Goal: Information Seeking & Learning: Find specific fact

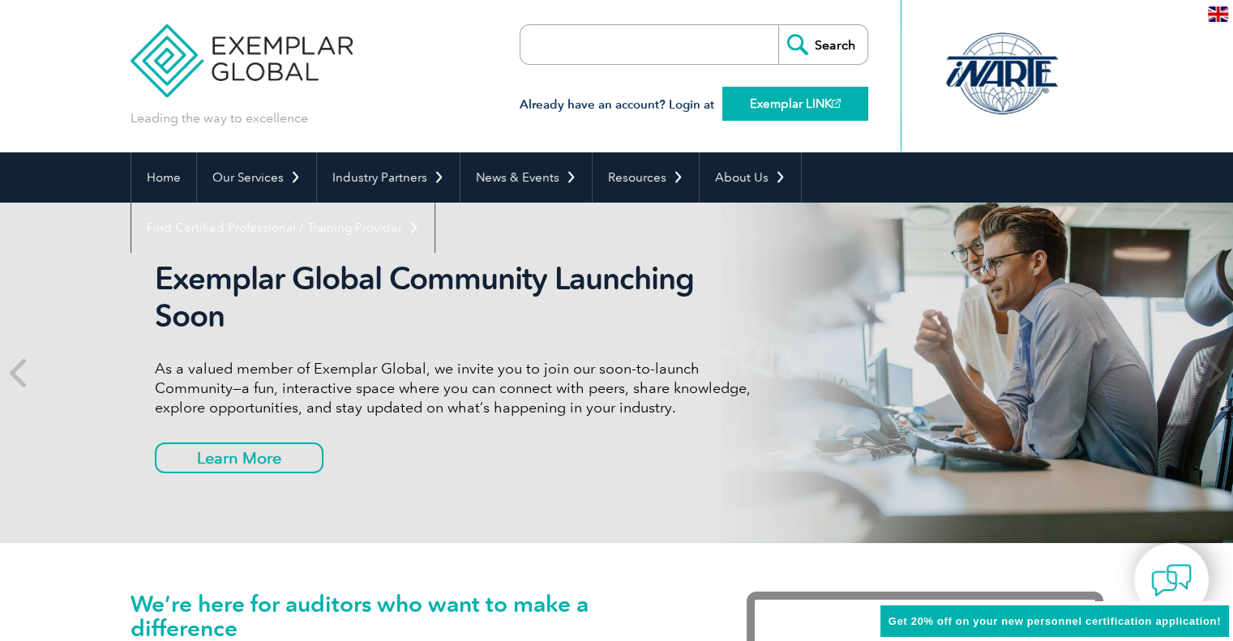
click at [768, 105] on link "Exemplar LINK" at bounding box center [795, 104] width 146 height 34
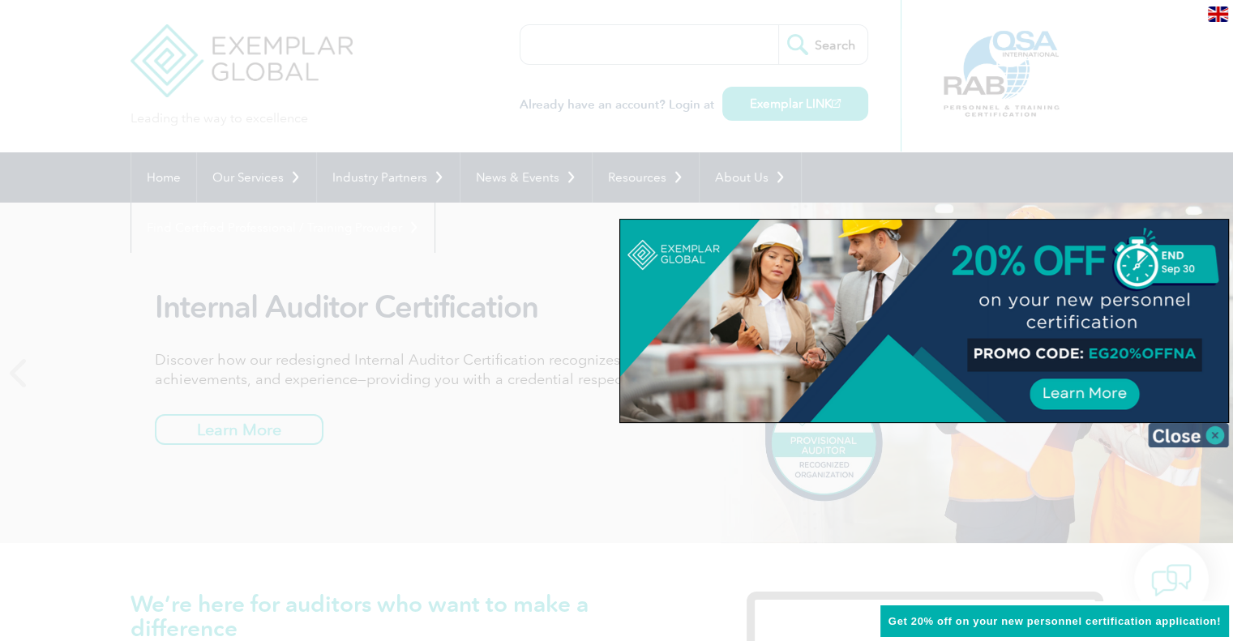
click at [1173, 429] on img at bounding box center [1188, 435] width 81 height 24
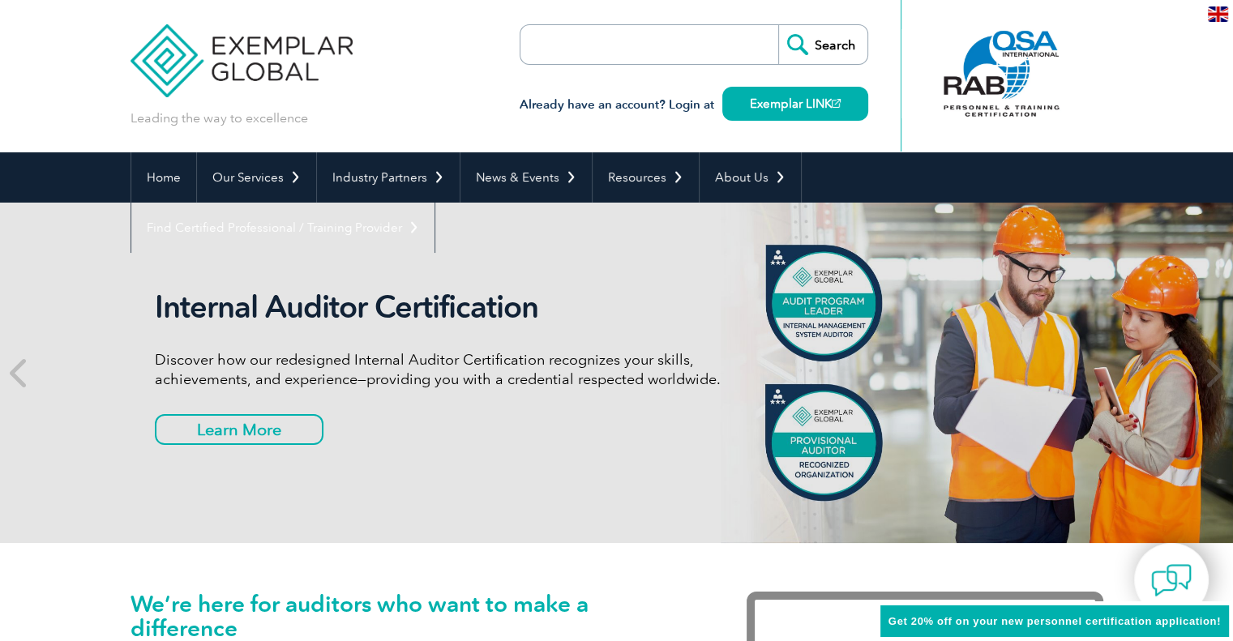
click at [552, 53] on input "search" at bounding box center [614, 44] width 170 height 39
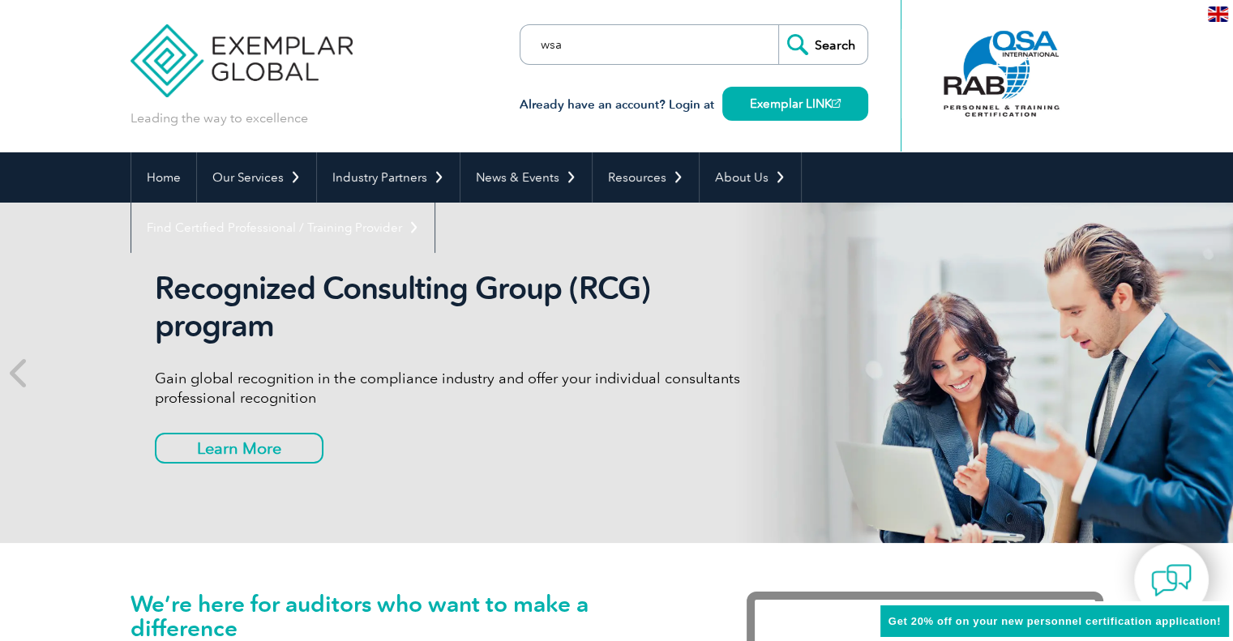
type input "wsa"
click at [778, 25] on input "Search" at bounding box center [822, 44] width 89 height 39
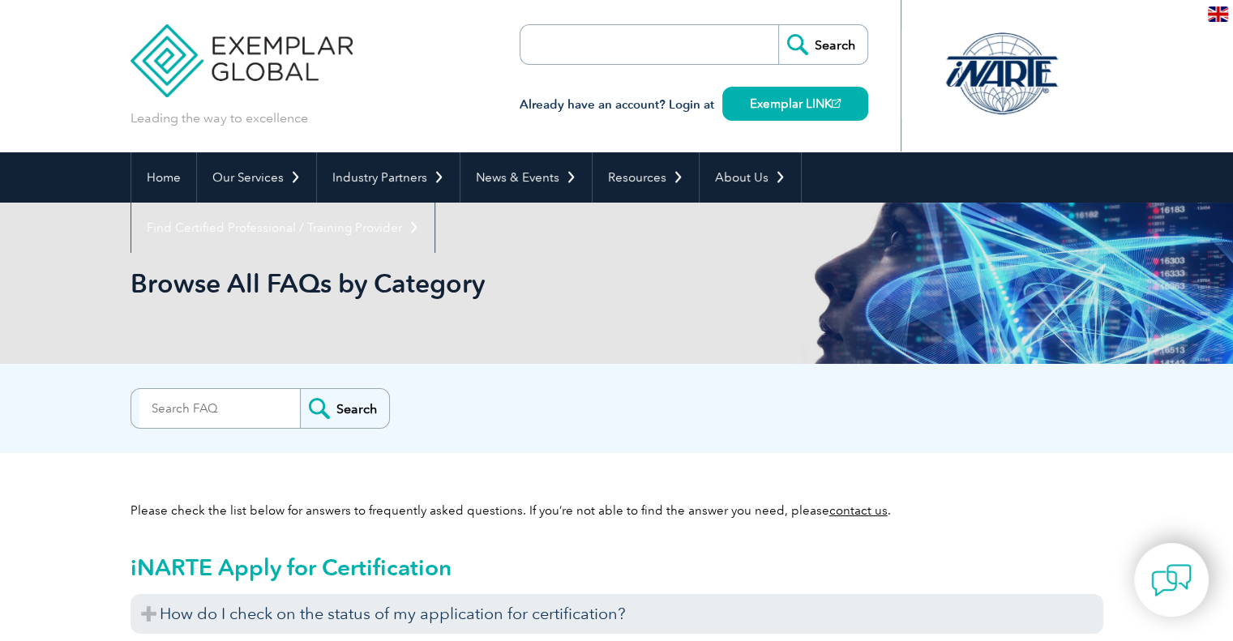
click at [572, 46] on input "search" at bounding box center [614, 44] width 170 height 39
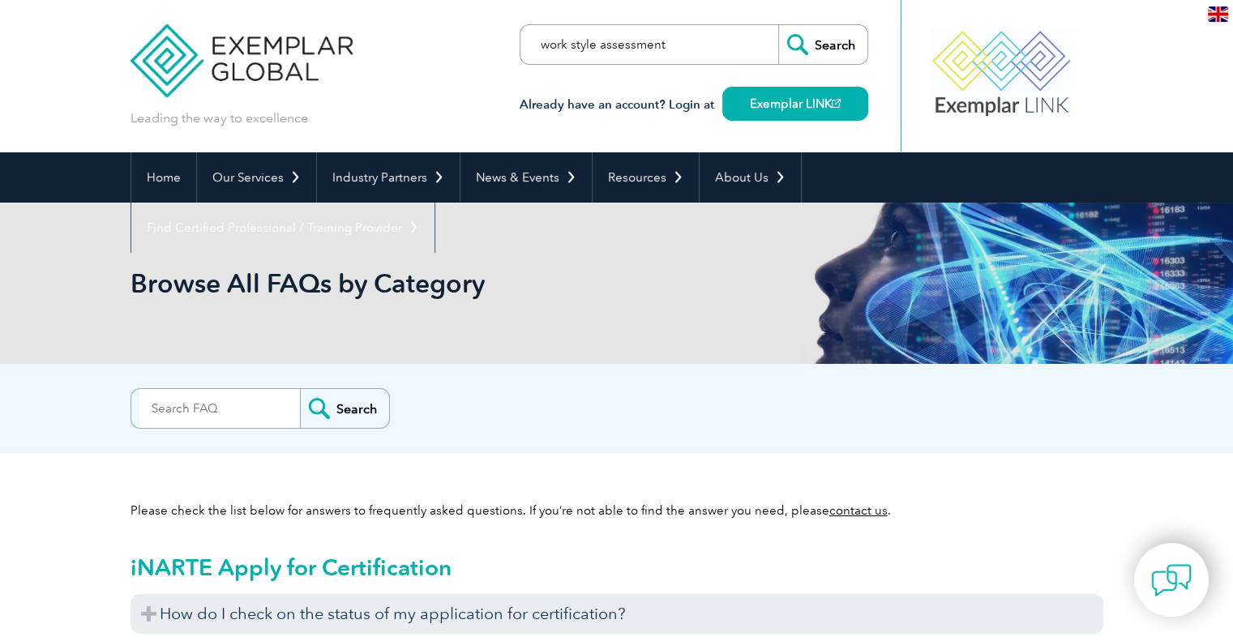
type input "work style assessment"
click at [778, 25] on input "Search" at bounding box center [822, 44] width 89 height 39
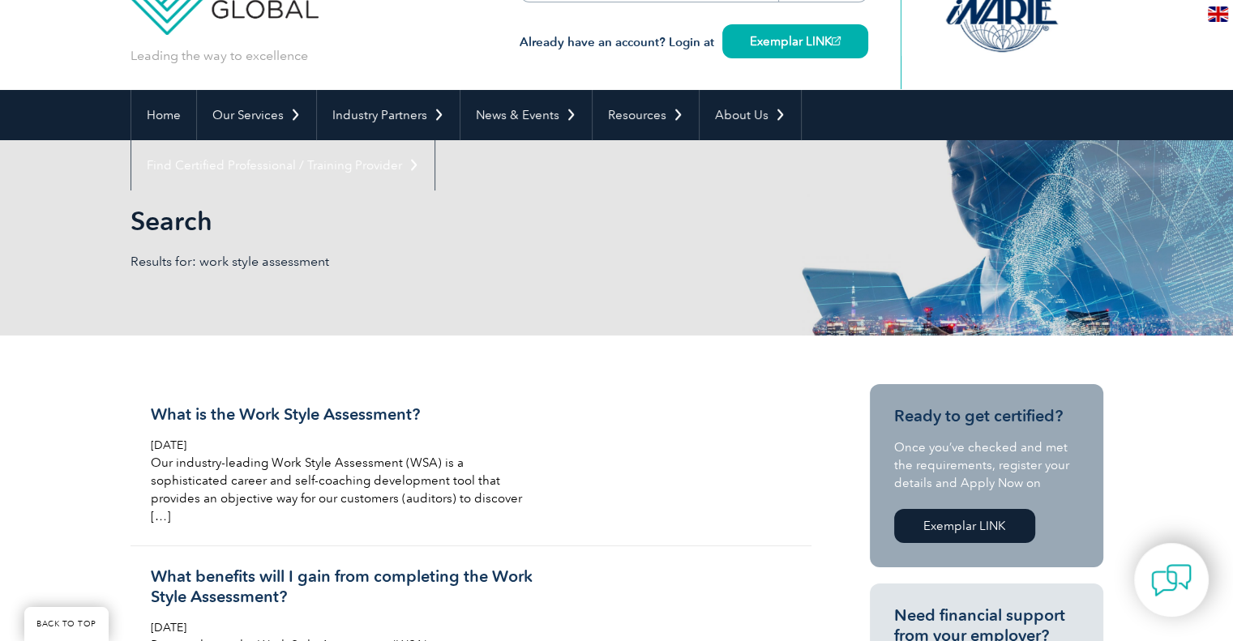
scroll to position [162, 0]
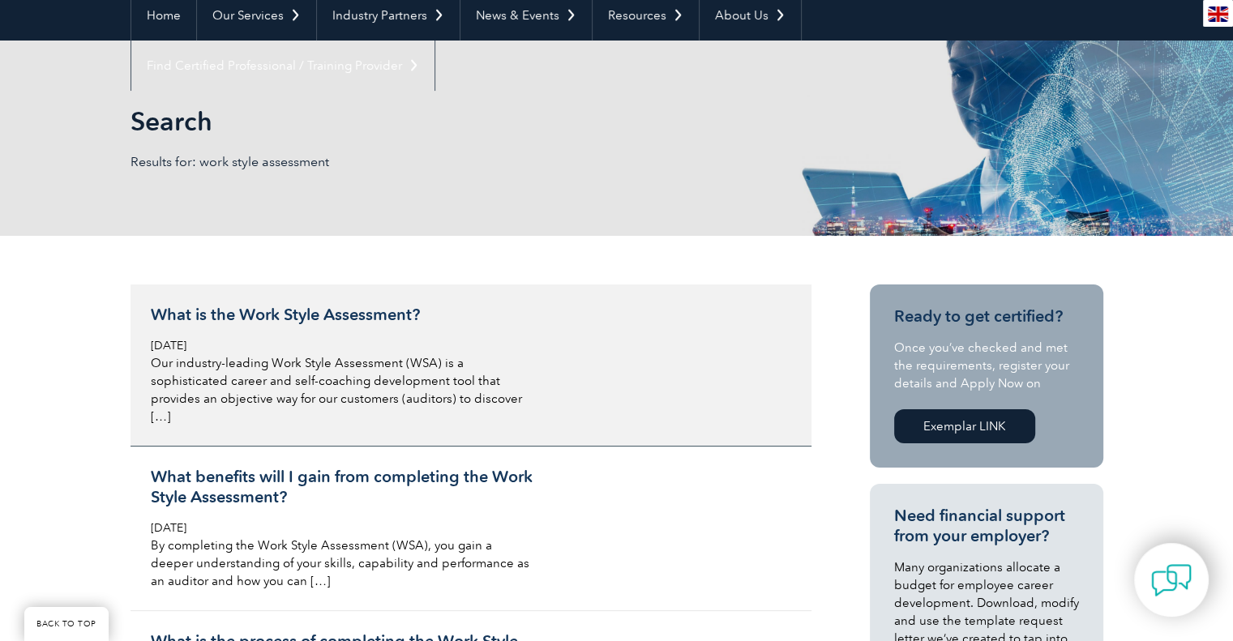
click at [315, 311] on h3 "What is the Work Style Assessment?" at bounding box center [343, 315] width 384 height 20
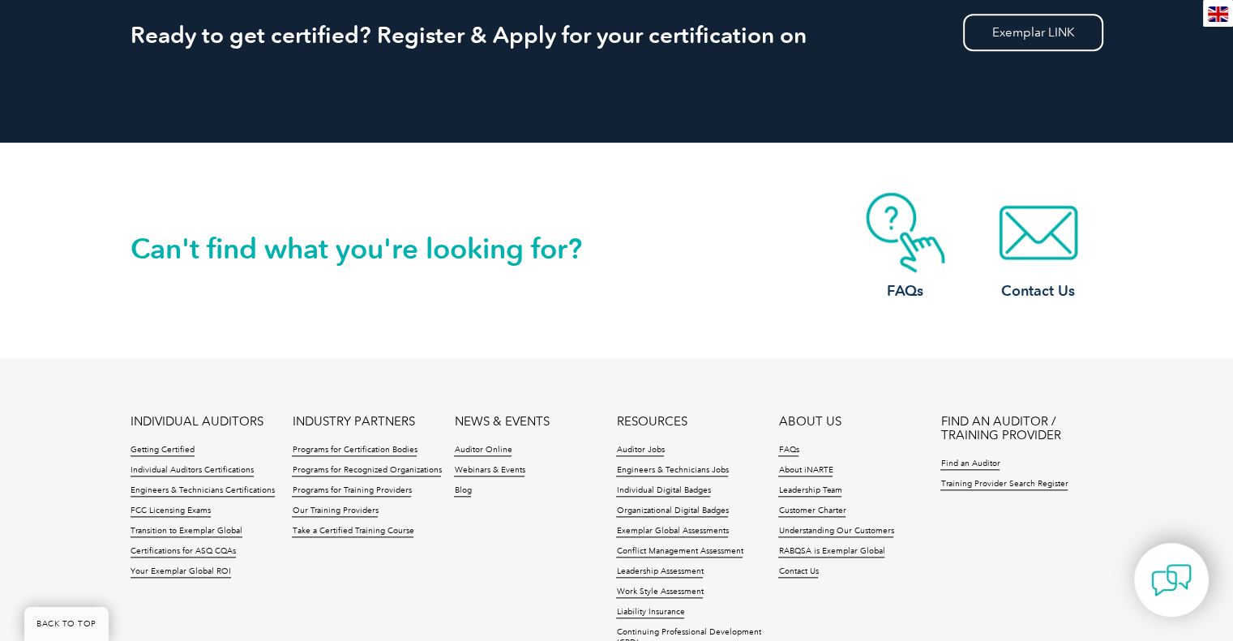
scroll to position [1621, 0]
